Goal: Information Seeking & Learning: Check status

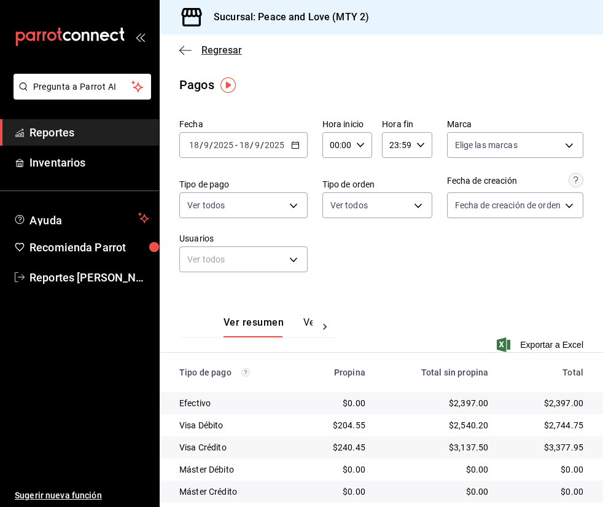
click at [185, 53] on icon "button" at bounding box center [185, 50] width 12 height 11
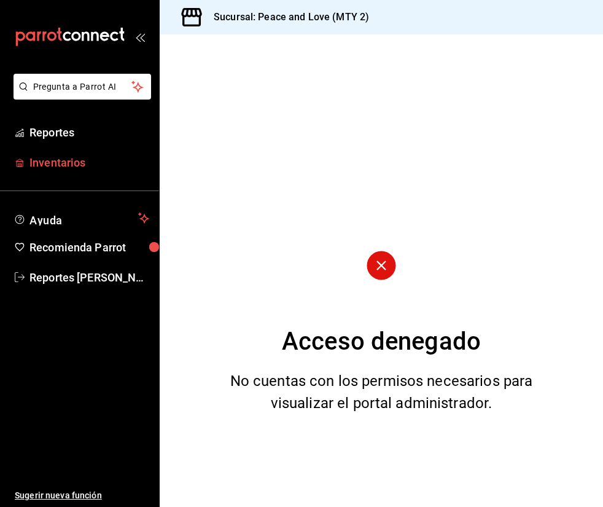
click at [96, 162] on span "Inventarios" at bounding box center [89, 162] width 120 height 17
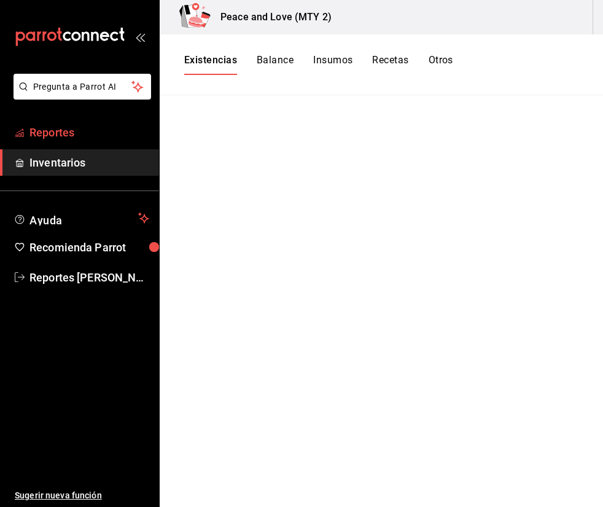
click at [83, 131] on span "Reportes" at bounding box center [89, 132] width 120 height 17
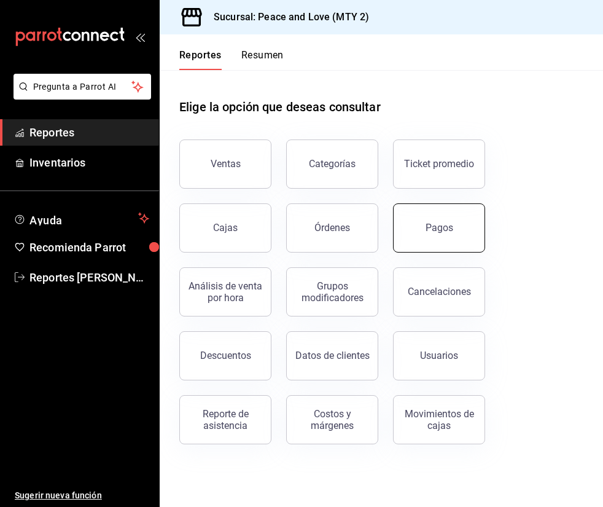
click at [453, 237] on button "Pagos" at bounding box center [439, 227] width 92 height 49
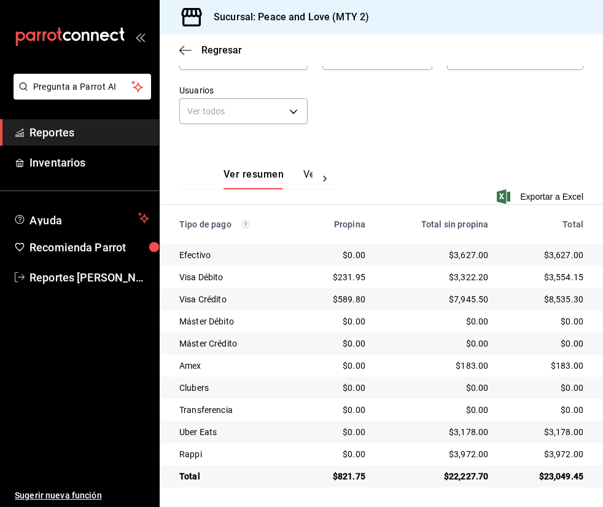
scroll to position [149, 0]
click at [551, 478] on div "$23,049.45" at bounding box center [546, 476] width 76 height 12
click at [572, 478] on div "$23,049.45" at bounding box center [546, 476] width 76 height 12
drag, startPoint x: 442, startPoint y: 432, endPoint x: 489, endPoint y: 434, distance: 47.3
click at [489, 434] on td "$3,178.00" at bounding box center [436, 432] width 123 height 22
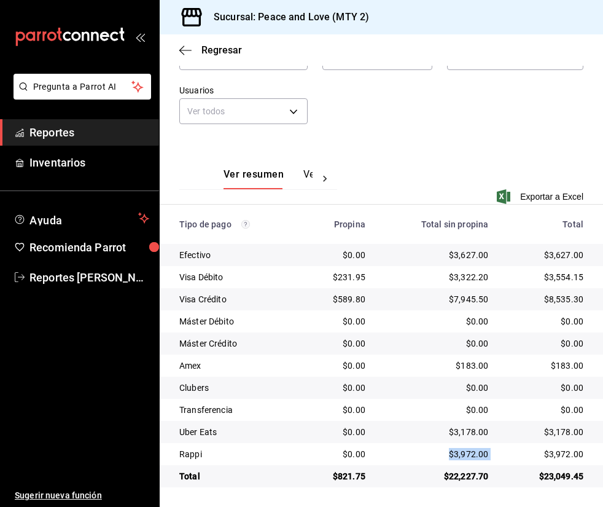
drag, startPoint x: 442, startPoint y: 451, endPoint x: 496, endPoint y: 458, distance: 54.5
click at [496, 458] on tr "Rappi $0.00 $3,972.00 $3,972.00" at bounding box center [381, 454] width 443 height 22
drag, startPoint x: 446, startPoint y: 432, endPoint x: 487, endPoint y: 438, distance: 41.6
click at [487, 438] on td "$3,178.00" at bounding box center [436, 432] width 123 height 22
drag, startPoint x: 440, startPoint y: 449, endPoint x: 486, endPoint y: 456, distance: 45.9
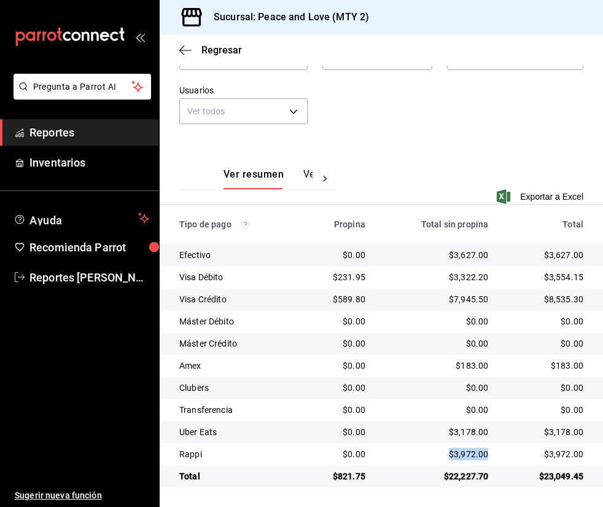
click at [486, 456] on td "$3,972.00" at bounding box center [436, 454] width 123 height 22
click at [474, 422] on td "$3,178.00" at bounding box center [436, 432] width 123 height 22
drag, startPoint x: 421, startPoint y: 144, endPoint x: 411, endPoint y: 143, distance: 9.2
click at [421, 144] on div "Ver resumen Ver pagos Exportar a Excel" at bounding box center [381, 179] width 443 height 80
click at [185, 42] on div "Regresar" at bounding box center [381, 49] width 443 height 31
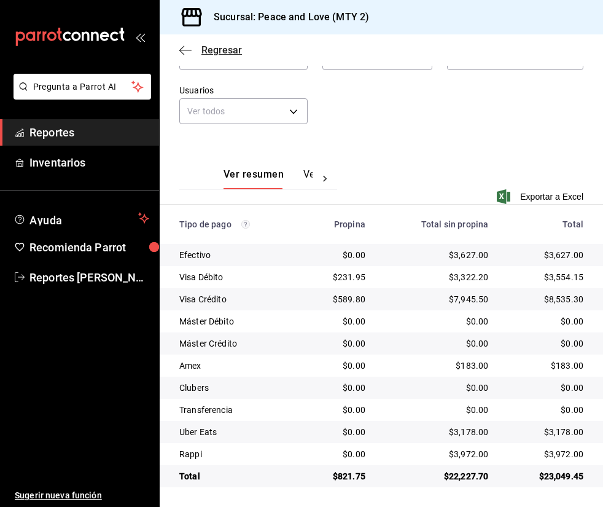
click at [192, 47] on span "Regresar" at bounding box center [210, 50] width 63 height 12
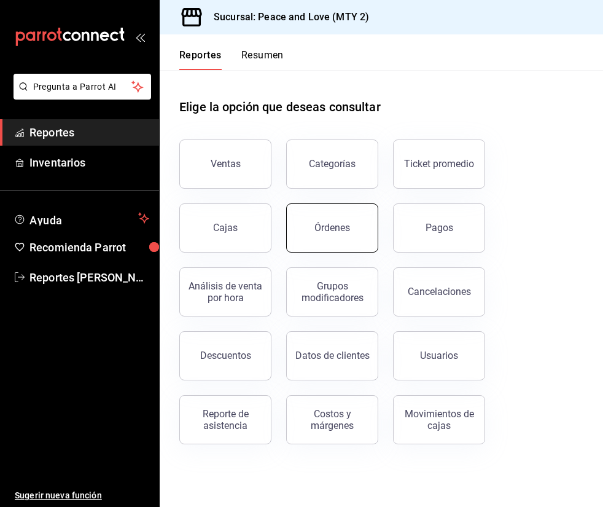
click at [320, 235] on button "Órdenes" at bounding box center [332, 227] width 92 height 49
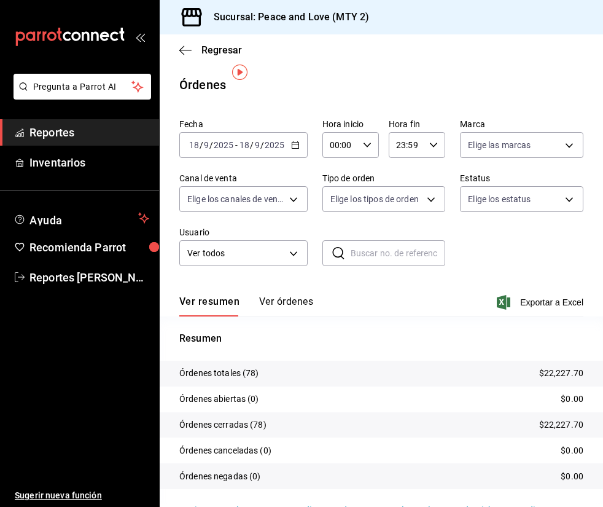
scroll to position [29, 0]
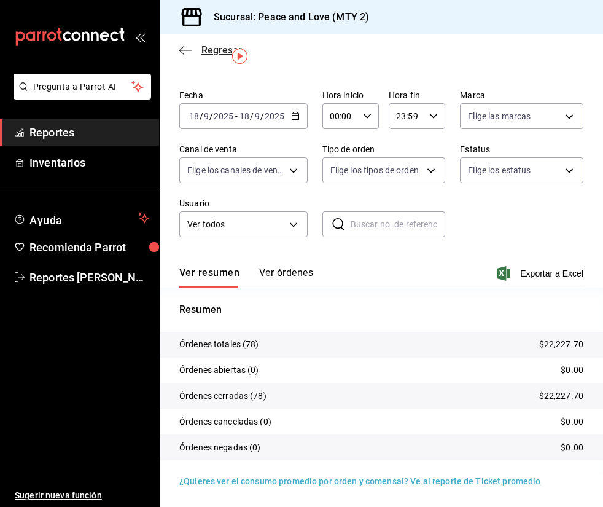
click at [202, 49] on span "Regresar" at bounding box center [221, 50] width 41 height 12
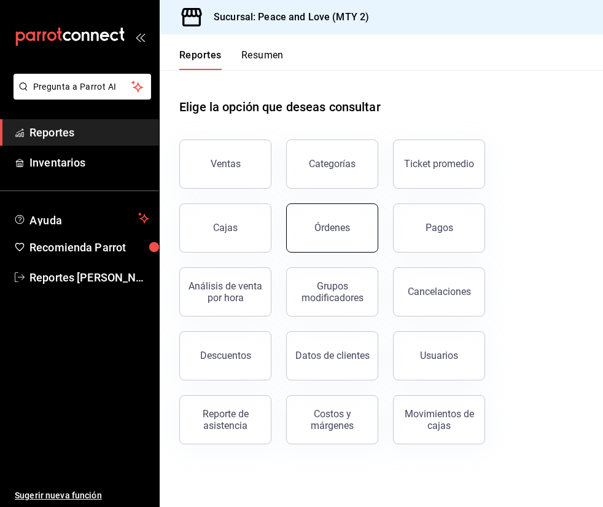
click at [365, 220] on button "Órdenes" at bounding box center [332, 227] width 92 height 49
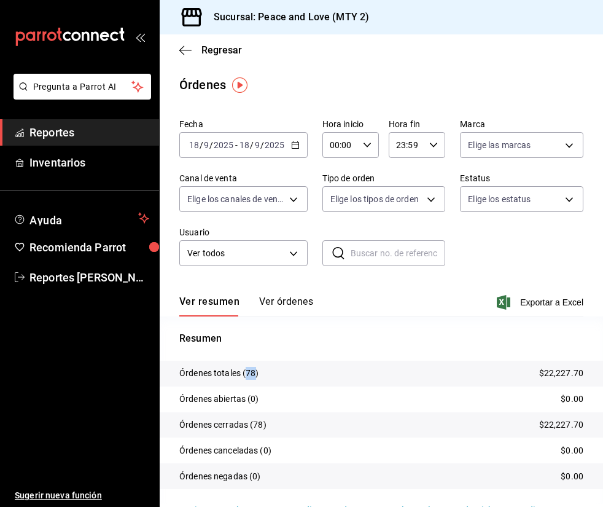
drag, startPoint x: 245, startPoint y: 373, endPoint x: 257, endPoint y: 374, distance: 11.7
click at [256, 374] on p "Órdenes totales (78)" at bounding box center [219, 373] width 80 height 13
click at [540, 372] on p "$22,227.70" at bounding box center [561, 373] width 44 height 13
click at [370, 300] on div "Ver resumen Ver órdenes Exportar a Excel" at bounding box center [381, 299] width 404 height 36
drag, startPoint x: 307, startPoint y: 335, endPoint x: 331, endPoint y: 324, distance: 26.6
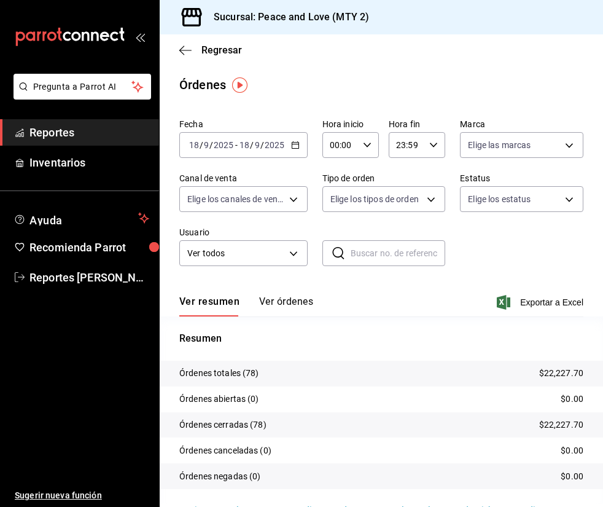
click at [307, 335] on p "Resumen" at bounding box center [381, 338] width 404 height 15
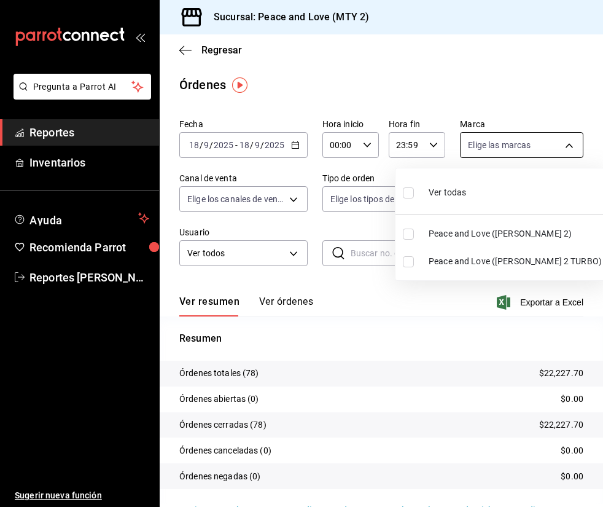
click at [484, 141] on body "Pregunta a Parrot AI Reportes Inventarios Ayuda Recomienda Parrot Reportes [PER…" at bounding box center [301, 253] width 603 height 507
click at [475, 149] on div at bounding box center [301, 253] width 603 height 507
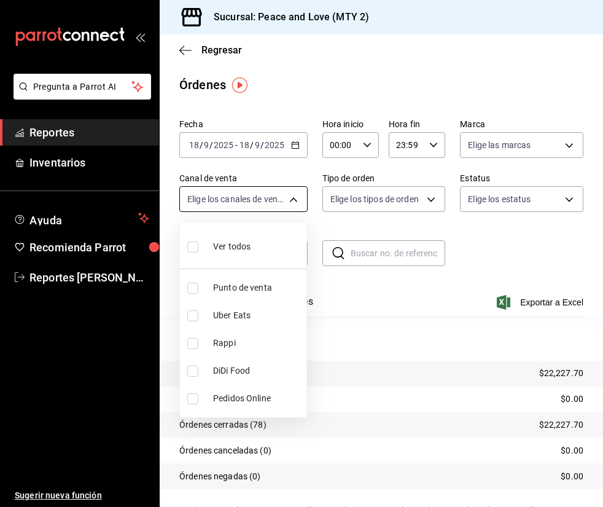
click at [269, 194] on body "Pregunta a Parrot AI Reportes Inventarios Ayuda Recomienda Parrot Reportes [PER…" at bounding box center [301, 253] width 603 height 507
click at [192, 319] on input "checkbox" at bounding box center [192, 315] width 11 height 11
checkbox input "true"
type input "UBER_EATS"
click at [371, 305] on div at bounding box center [301, 253] width 603 height 507
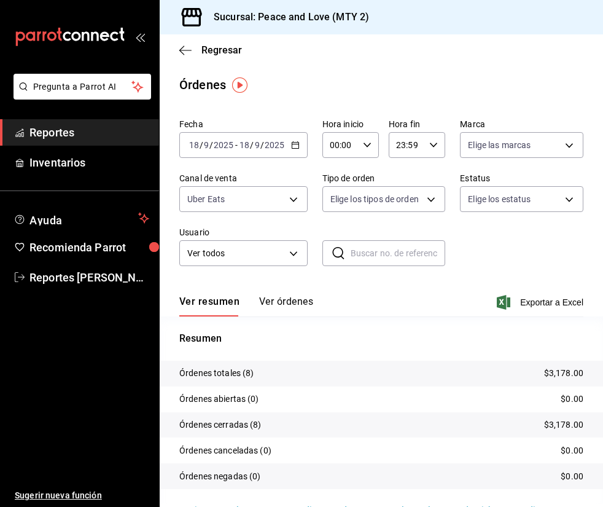
click at [249, 373] on p "Órdenes totales (8)" at bounding box center [216, 373] width 75 height 13
click at [353, 370] on tr "Órdenes totales (8) $3,178.00" at bounding box center [381, 374] width 443 height 26
click at [343, 301] on div "Ver resumen Ver órdenes Exportar a Excel" at bounding box center [381, 299] width 404 height 36
click at [237, 201] on body "Pregunta a Parrot AI Reportes Inventarios Ayuda Recomienda Parrot Reportes [PER…" at bounding box center [301, 253] width 603 height 507
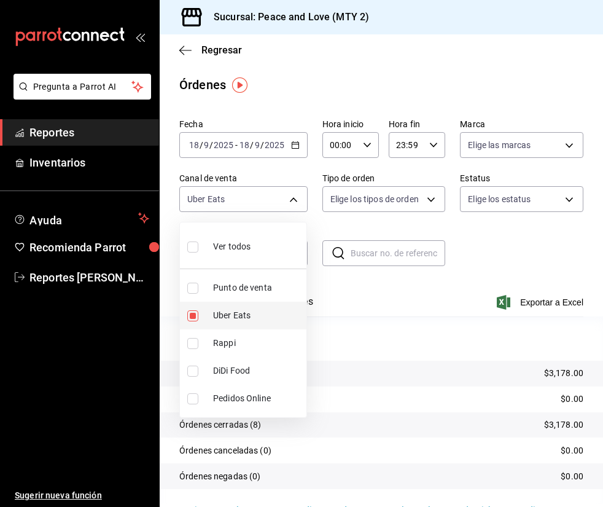
click at [193, 314] on input "checkbox" at bounding box center [192, 315] width 11 height 11
checkbox input "false"
click at [196, 346] on input "checkbox" at bounding box center [192, 343] width 11 height 11
checkbox input "true"
click at [334, 316] on div at bounding box center [301, 253] width 603 height 507
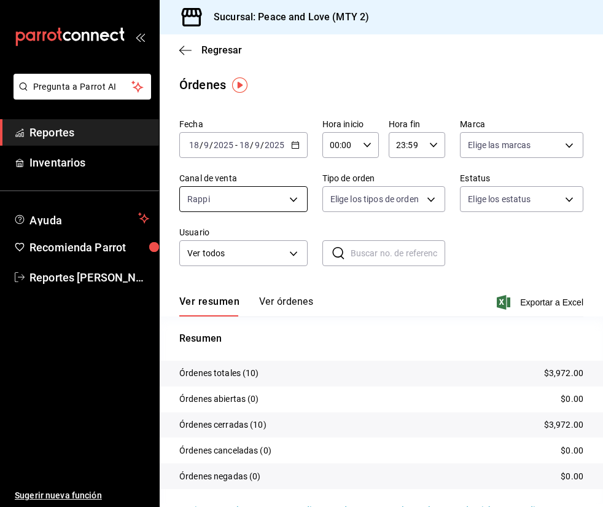
click at [280, 206] on body "Pregunta a Parrot AI Reportes Inventarios Ayuda Recomienda Parrot Reportes [PER…" at bounding box center [301, 253] width 603 height 507
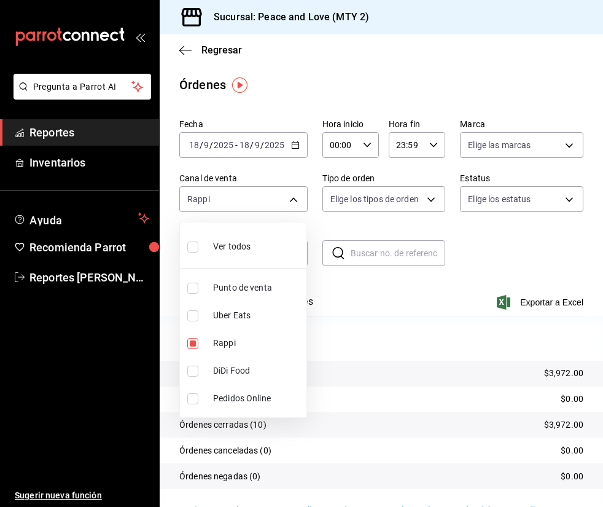
click at [186, 320] on li "Uber Eats" at bounding box center [243, 316] width 127 height 28
type input "RAPPI,UBER_EATS"
click at [194, 311] on input "checkbox" at bounding box center [192, 315] width 11 height 11
checkbox input "false"
type input "RAPPI"
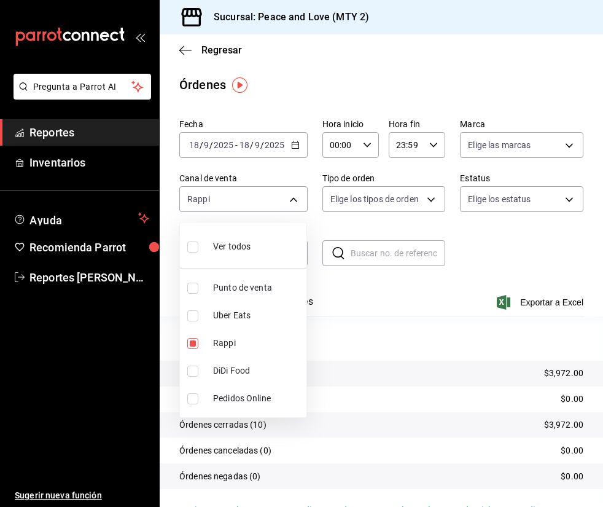
click at [364, 301] on div at bounding box center [301, 253] width 603 height 507
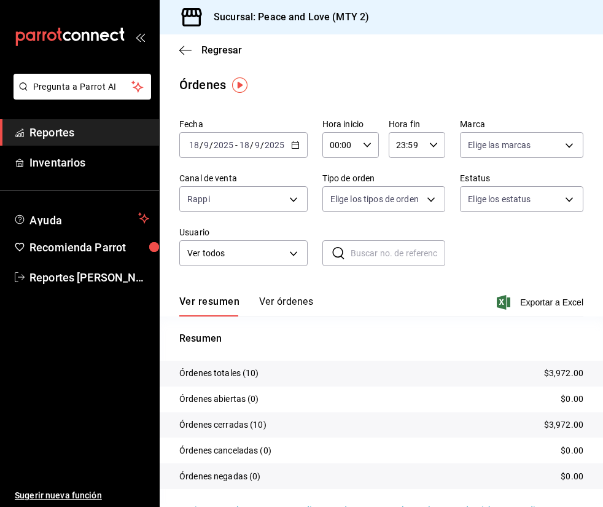
click at [388, 24] on div "Sucursal: Peace and Love (MTY 2)" at bounding box center [381, 17] width 443 height 34
click at [197, 52] on span "Regresar" at bounding box center [210, 50] width 63 height 12
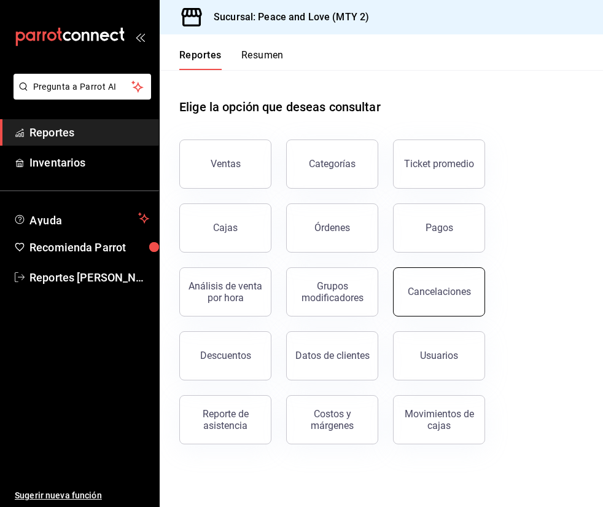
click at [415, 290] on div "Cancelaciones" at bounding box center [439, 292] width 63 height 12
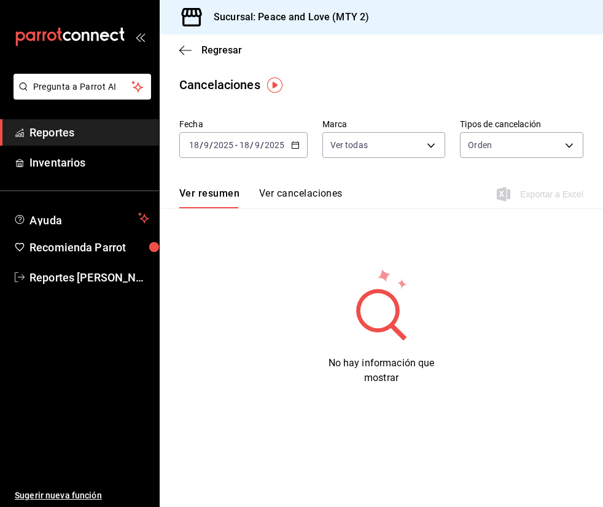
drag, startPoint x: 233, startPoint y: 235, endPoint x: 419, endPoint y: 337, distance: 212.4
click at [419, 337] on div "Fecha [DATE] [DATE] - [DATE] [DATE] Marca Ver todas [object Object],[object Obj…" at bounding box center [381, 249] width 443 height 271
drag, startPoint x: 277, startPoint y: 216, endPoint x: 421, endPoint y: 371, distance: 211.2
click at [421, 371] on div "Fecha [DATE] [DATE] - [DATE] [DATE] Marca Ver todas [object Object],[object Obj…" at bounding box center [381, 249] width 443 height 271
drag, startPoint x: 533, startPoint y: 445, endPoint x: 531, endPoint y: 406, distance: 39.3
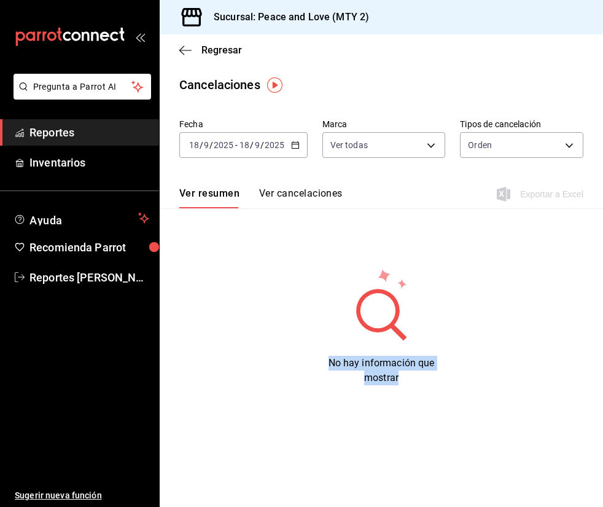
click at [539, 434] on main "Regresar Cancelaciones Fecha [DATE] [DATE] - [DATE] [DATE] Marca Ver todas [obj…" at bounding box center [381, 270] width 443 height 472
click at [418, 351] on div "No hay información que mostrar" at bounding box center [381, 326] width 286 height 118
click at [214, 51] on span "Regresar" at bounding box center [221, 50] width 41 height 12
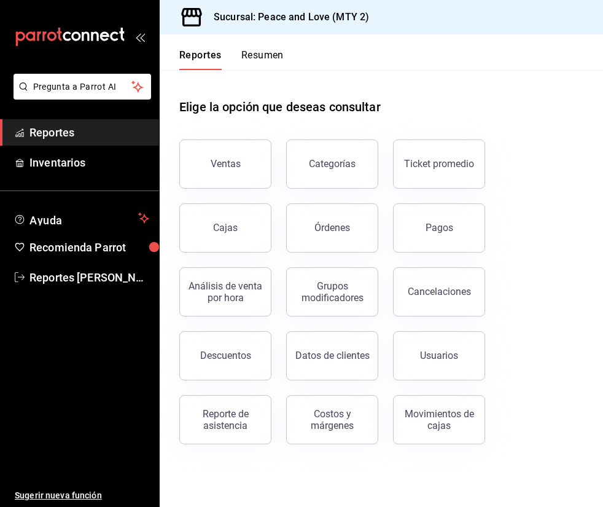
click at [221, 364] on button "Descuentos" at bounding box center [225, 355] width 92 height 49
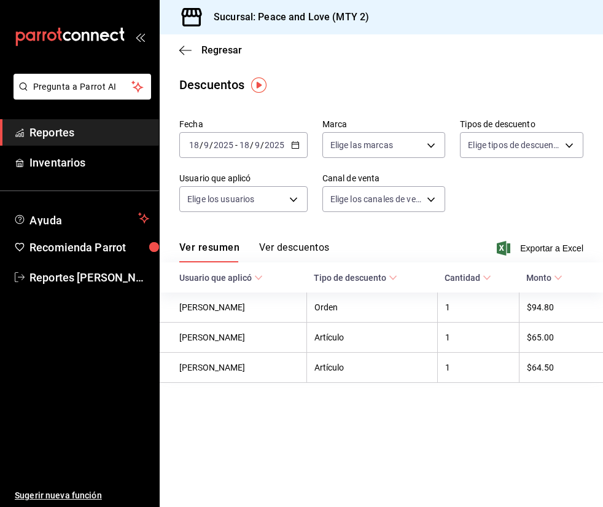
click at [222, 4] on div "Sucursal: Peace and Love (MTY 2)" at bounding box center [272, 17] width 205 height 34
